Goal: Information Seeking & Learning: Learn about a topic

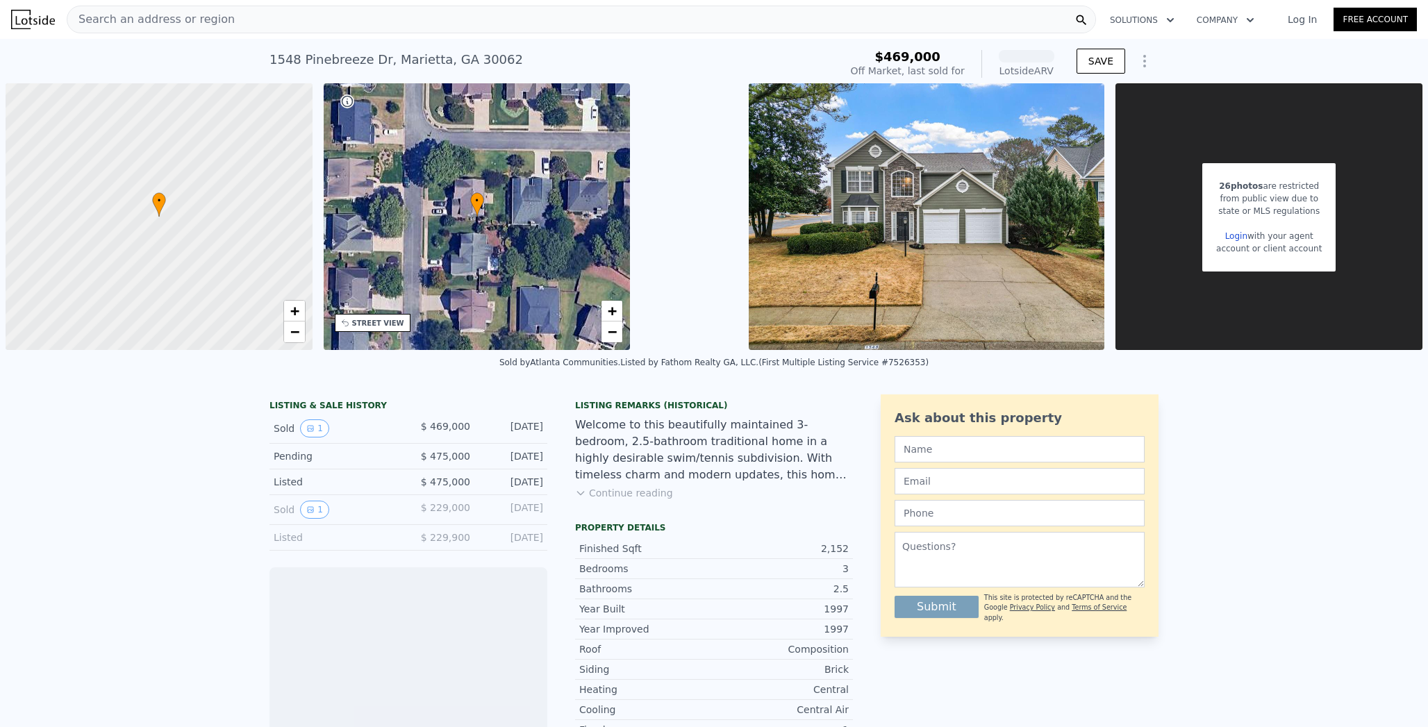
click at [181, 15] on div "Search an address or region" at bounding box center [581, 20] width 1029 height 28
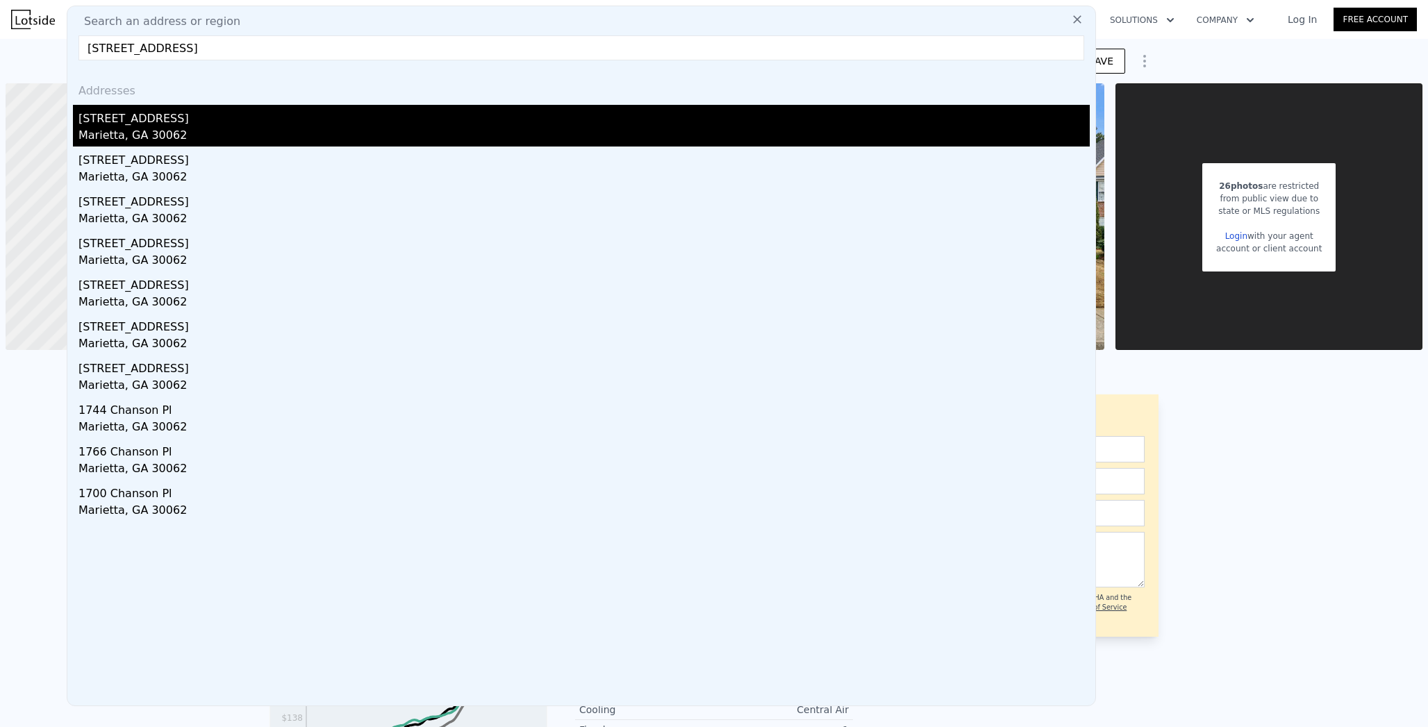
type input "[STREET_ADDRESS]"
click at [159, 113] on div "[STREET_ADDRESS]" at bounding box center [583, 116] width 1011 height 22
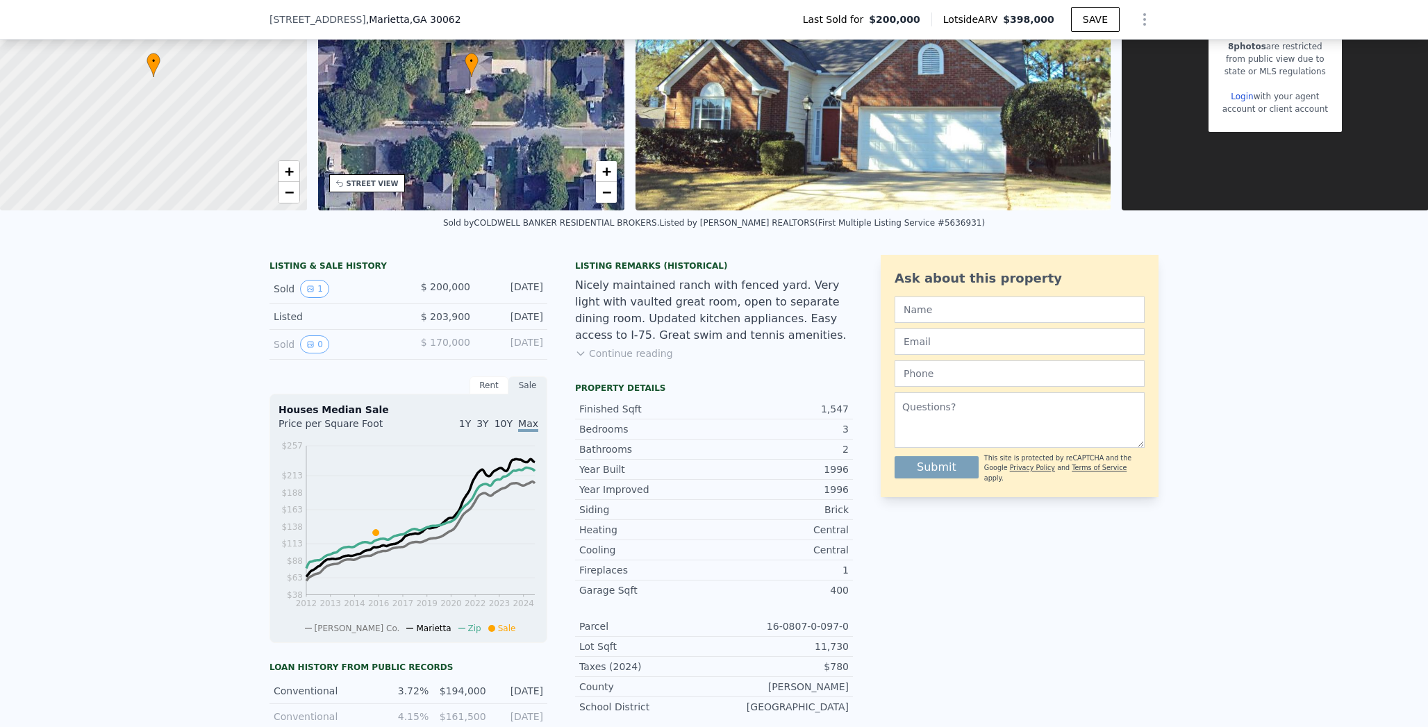
scroll to position [101, 0]
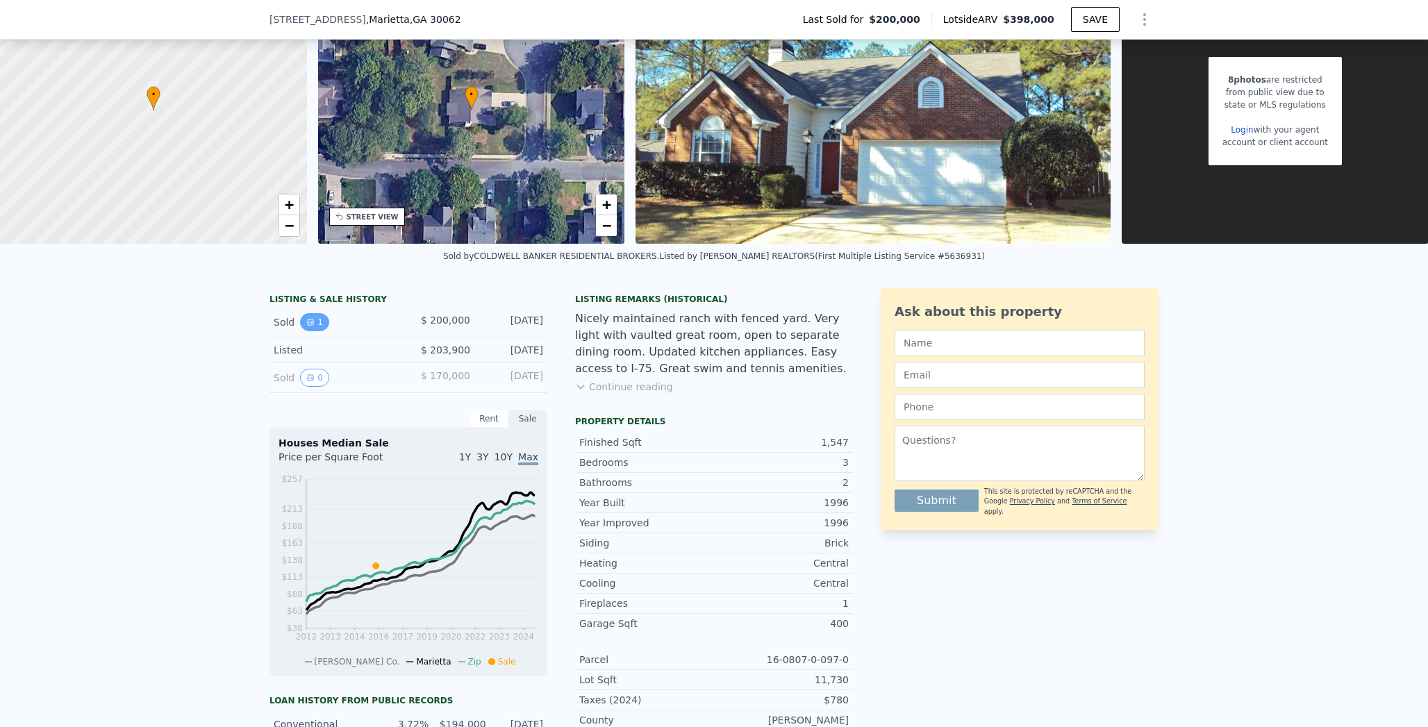
click at [306, 326] on icon "View historical data" at bounding box center [310, 322] width 8 height 8
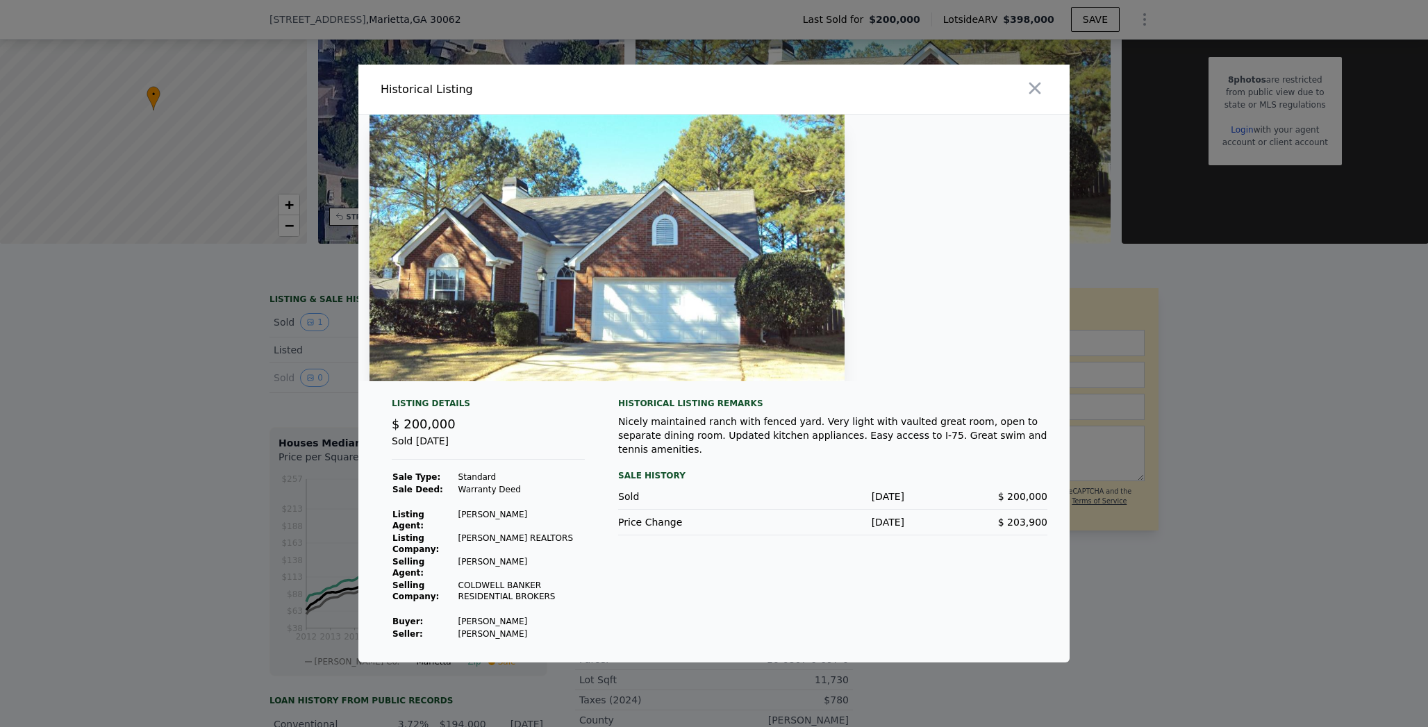
click at [268, 412] on div at bounding box center [714, 363] width 1428 height 727
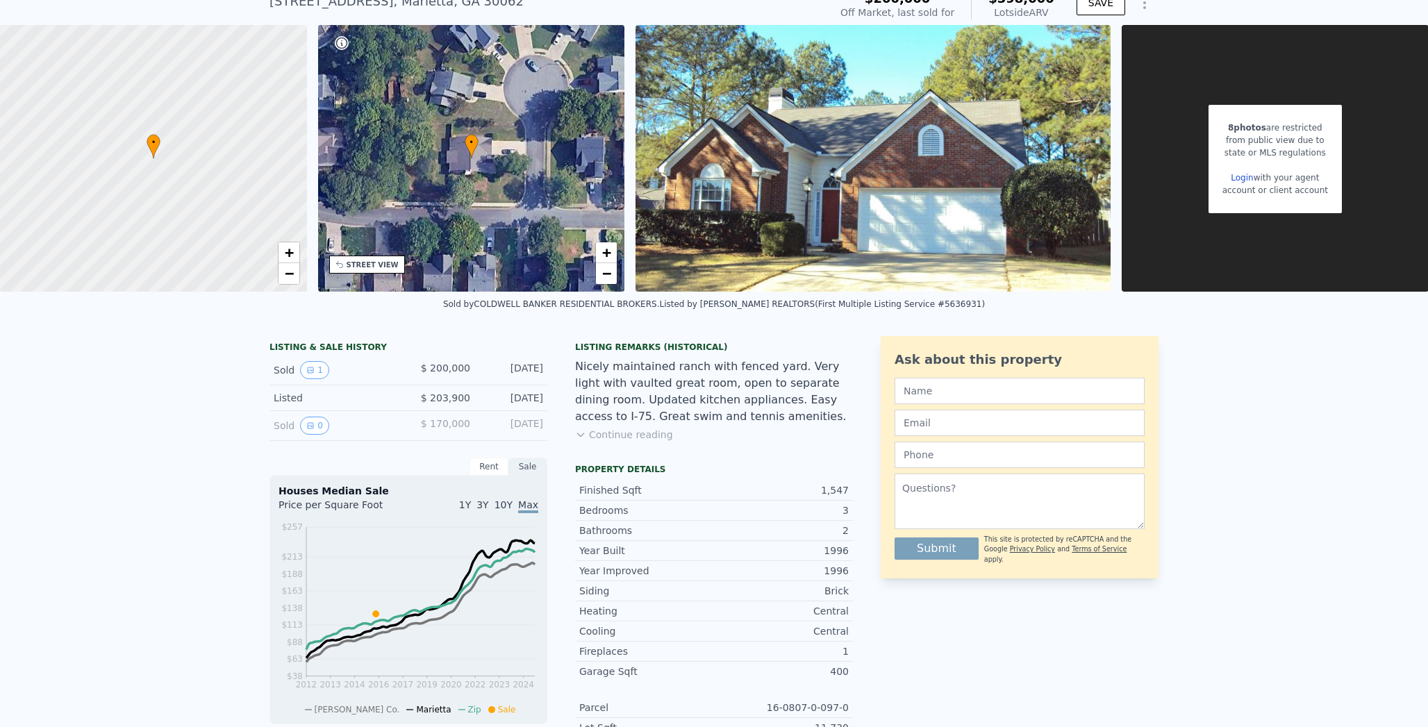
scroll to position [0, 0]
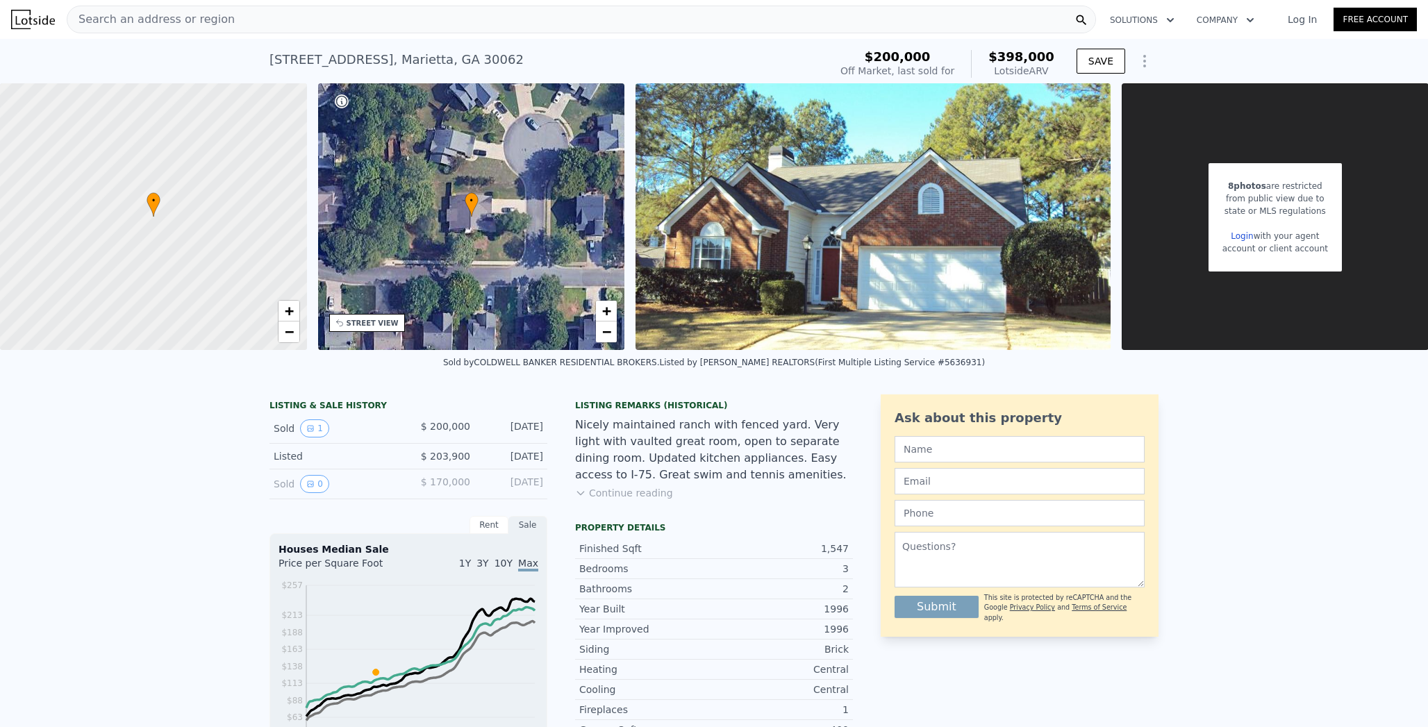
click at [975, 222] on img at bounding box center [872, 216] width 475 height 267
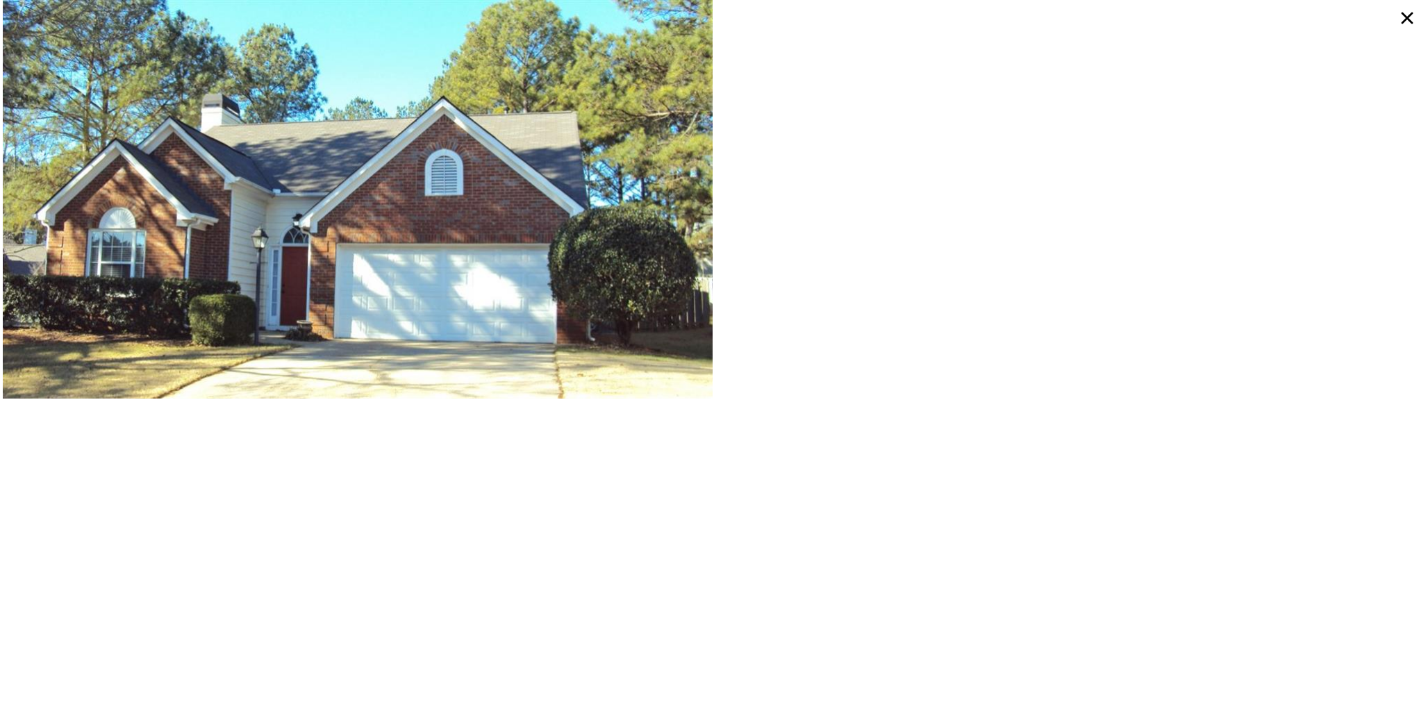
checkbox input "false"
type input "$ 465,000"
type input "-$ 56,115"
